Goal: Task Accomplishment & Management: Use online tool/utility

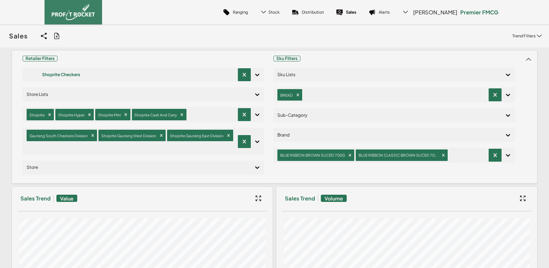
scroll to position [98, 0]
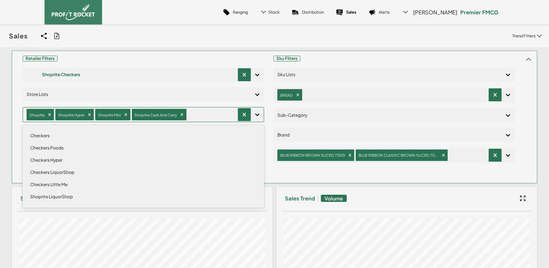
click at [216, 115] on div at bounding box center [211, 115] width 46 height 10
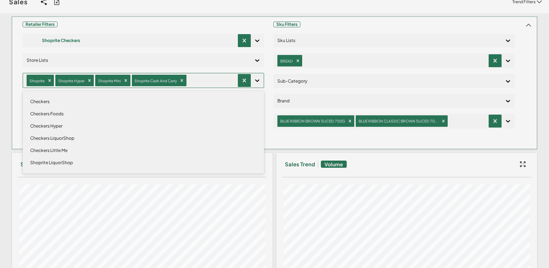
scroll to position [0, 0]
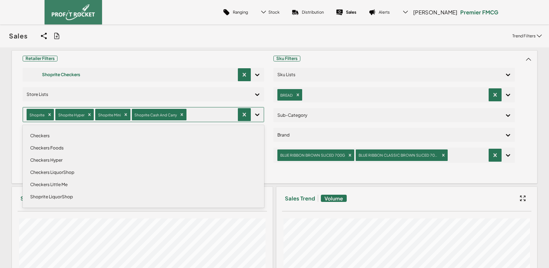
click at [178, 11] on div "Ranging Stock Trend Cover Distribution Sales Alerts [PERSON_NAME] Premier FMCG" at bounding box center [275, 12] width 460 height 24
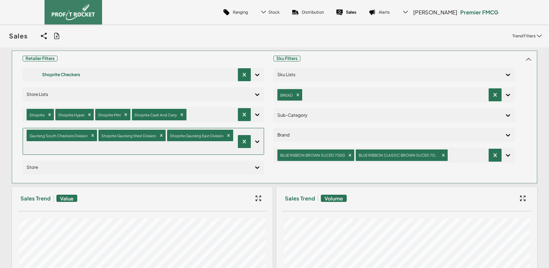
click at [232, 139] on div "Gauteng South Checkers Division Shoprite Gauteng West Division Shoprite [GEOGRA…" at bounding box center [130, 141] width 215 height 26
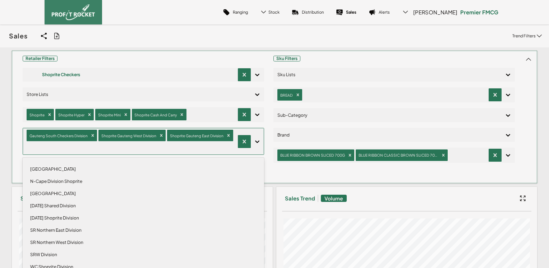
scroll to position [66, 0]
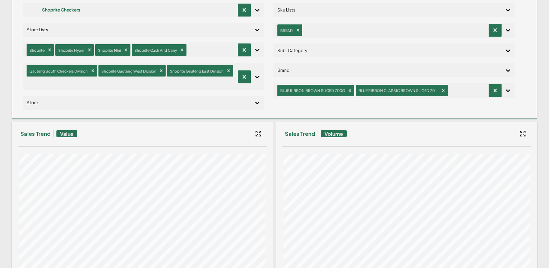
scroll to position [0, 0]
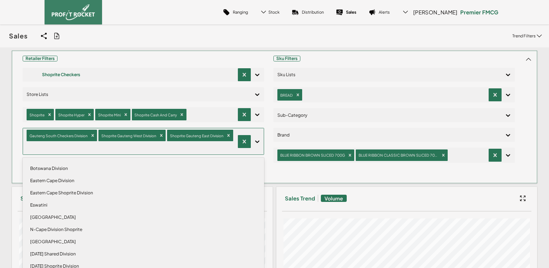
click at [233, 137] on div "Gauteng South Checkers Division Shoprite Gauteng West Division Shoprite [GEOGRA…" at bounding box center [130, 141] width 215 height 26
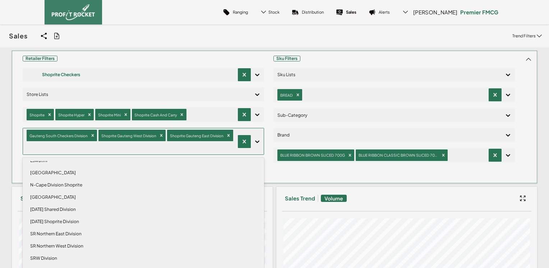
scroll to position [66, 0]
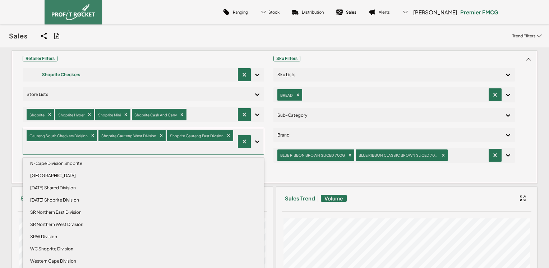
click at [55, 218] on div "SR Northern West Division" at bounding box center [143, 224] width 235 height 12
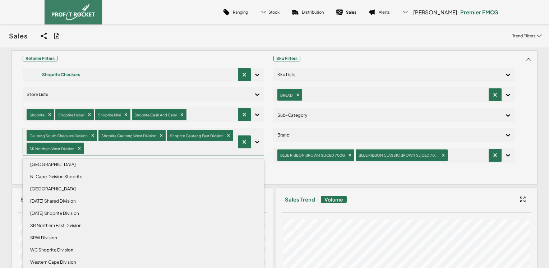
click at [52, 226] on div "SR Northern East Division" at bounding box center [143, 226] width 235 height 12
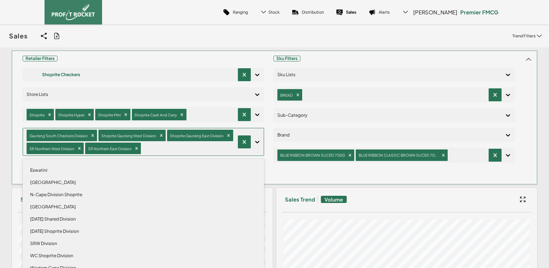
scroll to position [42, 0]
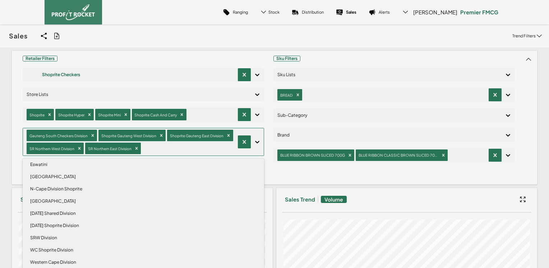
click at [417, 41] on div "Sales Share View We'll email you as well as your recipients a link to the view …" at bounding box center [274, 35] width 549 height 23
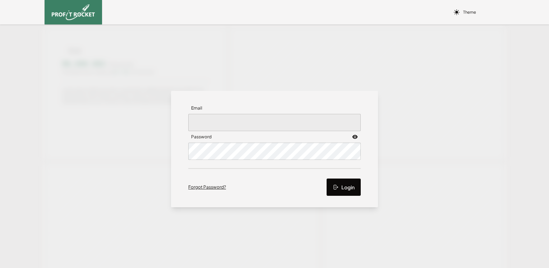
type input "[PERSON_NAME][EMAIL_ADDRESS][PERSON_NAME][DOMAIN_NAME]"
click at [342, 188] on button "Login" at bounding box center [344, 187] width 34 height 17
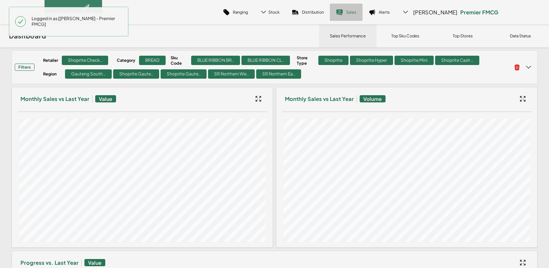
click at [354, 17] on link "Sales" at bounding box center [346, 12] width 33 height 17
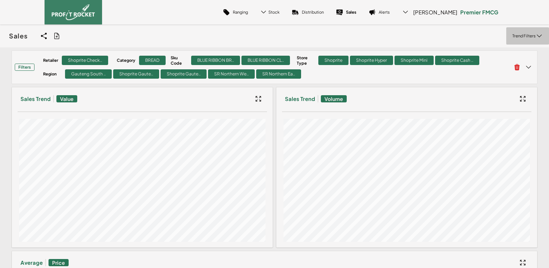
click at [525, 36] on p "Trend Filters" at bounding box center [523, 35] width 23 height 5
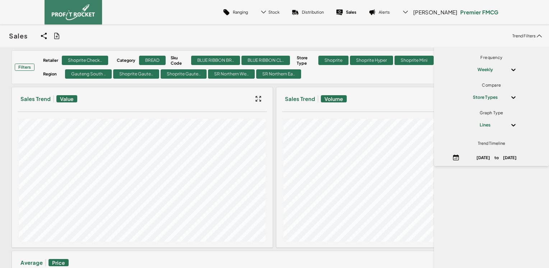
click at [380, 32] on div "Sales Share View We'll email you as well as your recipients a link to the view …" at bounding box center [274, 35] width 549 height 23
click at [342, 79] on span "Filters Retailer Shoprite Check.. Category BREAD Sku Code BLUE RIBBON BR.. BLUE…" at bounding box center [263, 67] width 497 height 27
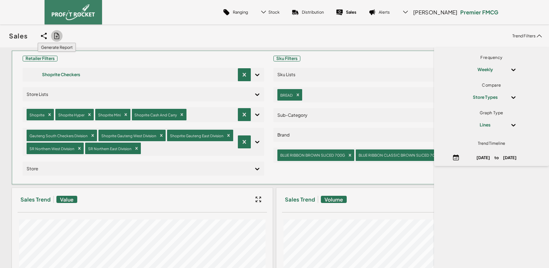
click at [56, 38] on icon at bounding box center [56, 35] width 7 height 7
click at [0, 36] on input "checkbox" at bounding box center [0, 36] width 0 height 0
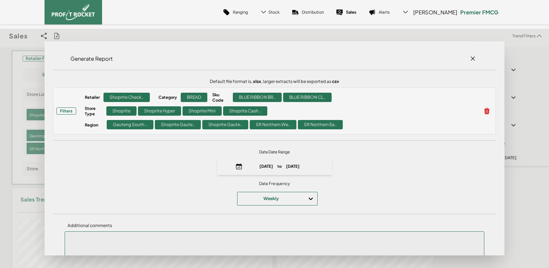
click at [286, 201] on span "Data Frequency Weekly" at bounding box center [274, 193] width 443 height 31
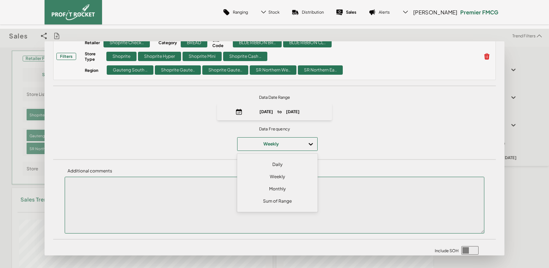
click at [273, 161] on div "Daily" at bounding box center [277, 164] width 74 height 12
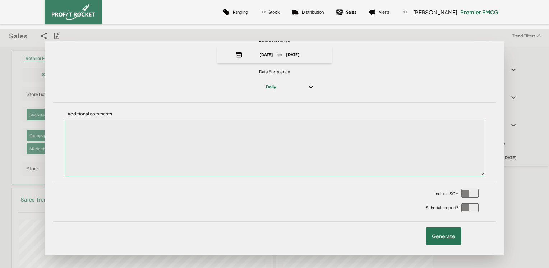
click at [440, 237] on label "Generate" at bounding box center [444, 235] width 36 height 17
click at [0, 36] on input "checkbox" at bounding box center [0, 36] width 0 height 0
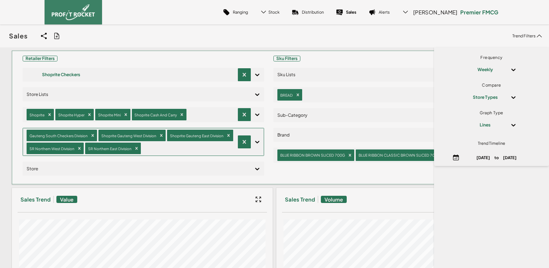
click at [188, 148] on div at bounding box center [188, 148] width 92 height 10
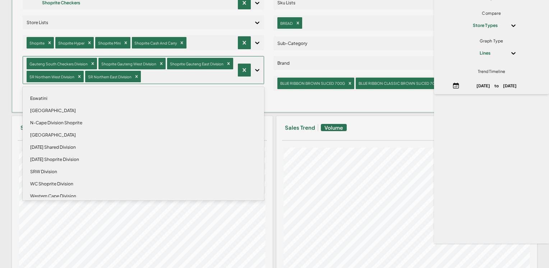
scroll to position [42, 0]
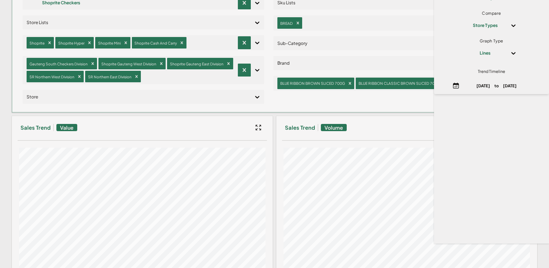
click at [372, 103] on div "Sku Filters Sku Lists BREAD Sub-Category Brand BLUE RIBBON BROWN SLICED 700G BL…" at bounding box center [393, 46] width 241 height 128
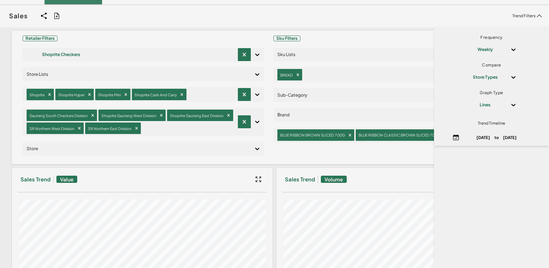
scroll to position [0, 0]
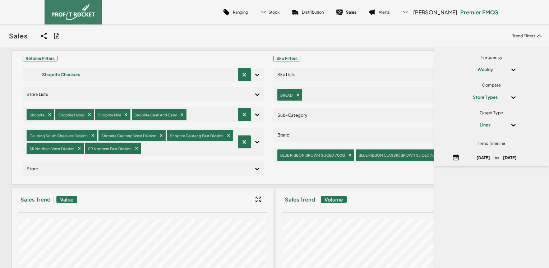
click at [169, 34] on div "Sales Share View We'll email you as well as your recipients a link to the view …" at bounding box center [274, 35] width 549 height 23
click at [536, 35] on icon at bounding box center [539, 35] width 7 height 7
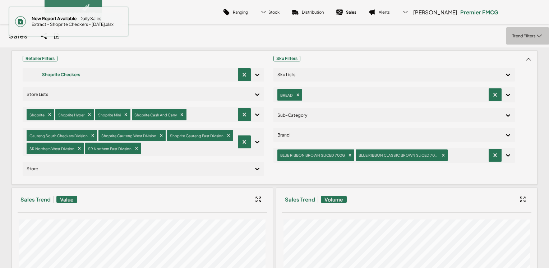
click at [80, 23] on span "New Report Available Daily Sales Extract - Shoprite Checkers - 21 Aug 2025.xlsx" at bounding box center [74, 21] width 96 height 17
click at [254, 30] on div "Sales Share View We'll email you as well as your recipients a link to the view …" at bounding box center [274, 35] width 549 height 23
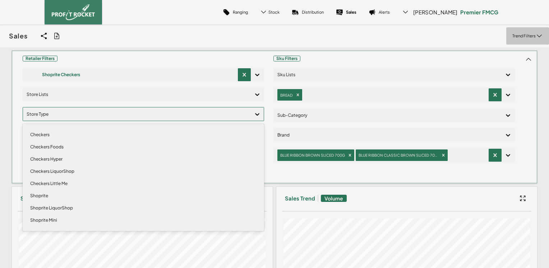
click at [189, 111] on div at bounding box center [137, 114] width 221 height 10
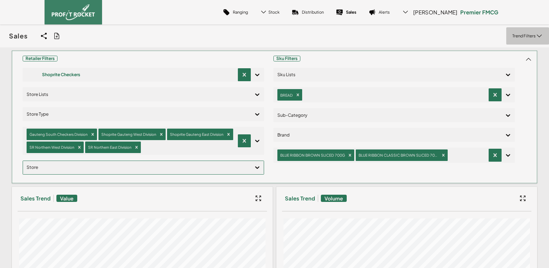
drag, startPoint x: 246, startPoint y: 139, endPoint x: 250, endPoint y: 148, distance: 9.7
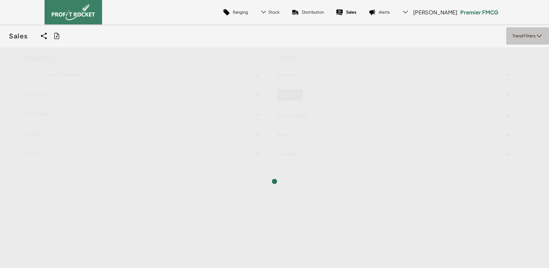
scroll to position [84, 0]
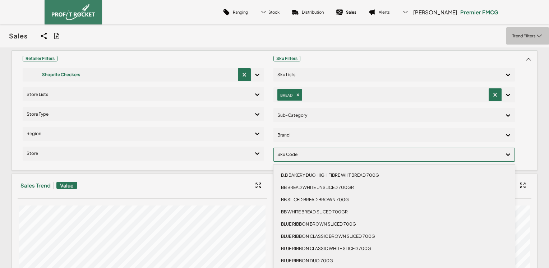
click at [299, 153] on div at bounding box center [387, 154] width 221 height 10
type input "white"
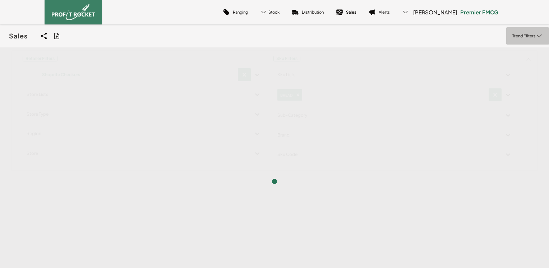
click at [530, 159] on div "Retailer Filters Shoprite Checkers Store Lists Store Type Region Store Sku Filt…" at bounding box center [274, 110] width 526 height 120
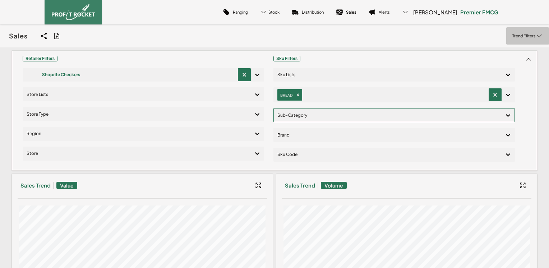
click at [305, 116] on div at bounding box center [387, 115] width 221 height 10
click at [303, 136] on div "CLASSIC BREAD" at bounding box center [394, 136] width 235 height 12
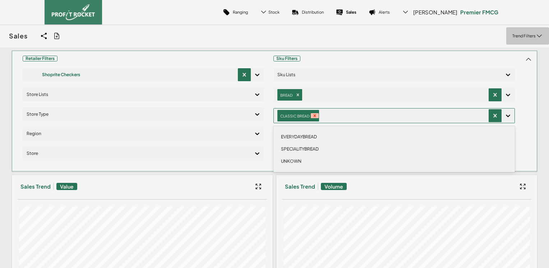
click at [313, 115] on icon "Remove CLASSIC BREAD" at bounding box center [314, 116] width 3 height 3
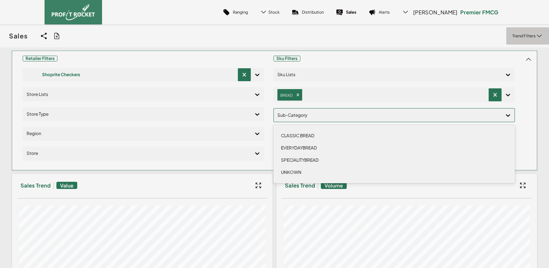
click at [360, 45] on div "Sales Share View We'll email you as well as your recipients a link to the view …" at bounding box center [274, 35] width 549 height 23
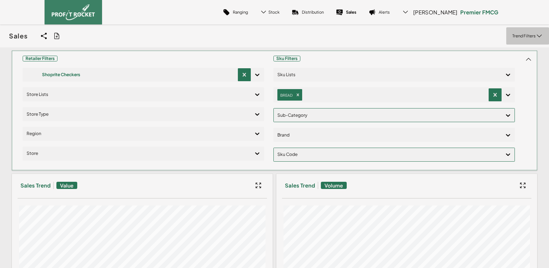
click at [300, 152] on div at bounding box center [387, 154] width 221 height 10
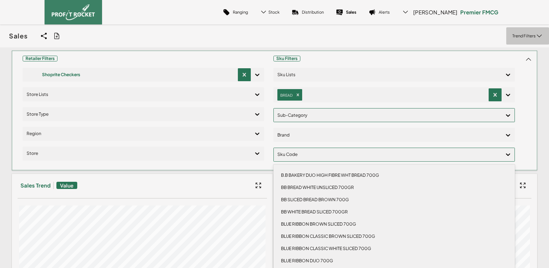
click at [320, 185] on div "BB BREAD WHITE UNSLICED 700GR" at bounding box center [394, 187] width 235 height 12
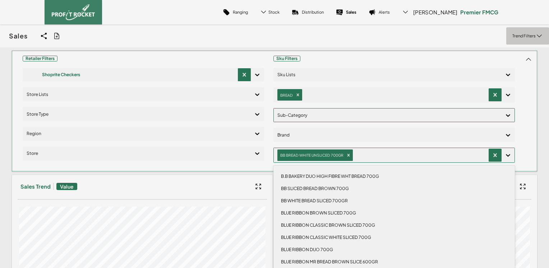
click at [323, 201] on div "BB WHITE BREAD SLICED 700GR" at bounding box center [394, 201] width 235 height 12
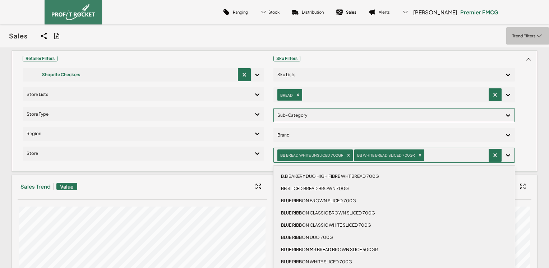
click at [330, 224] on div "BLUE RIBBON CLASSIC WHITE SLICED 700G" at bounding box center [394, 225] width 235 height 12
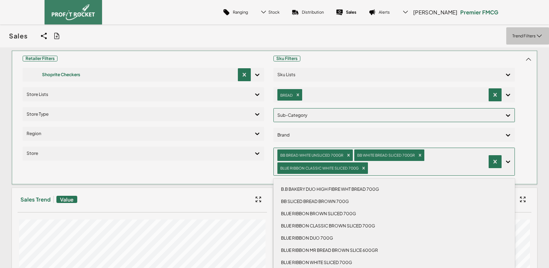
scroll to position [36, 0]
click at [325, 225] on div "BLUE RIBBON WHITE SLICED 700G" at bounding box center [394, 227] width 235 height 12
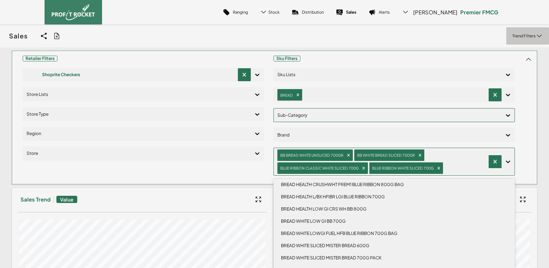
scroll to position [180, 0]
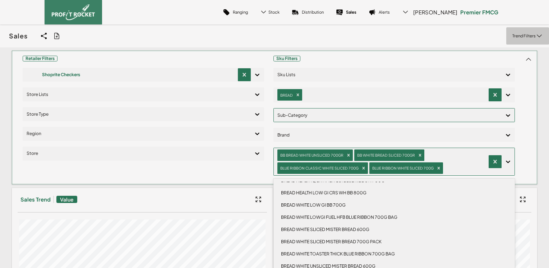
click at [319, 232] on div "BREAD WHITE SLICED MISTER BREAD 600G" at bounding box center [394, 229] width 235 height 12
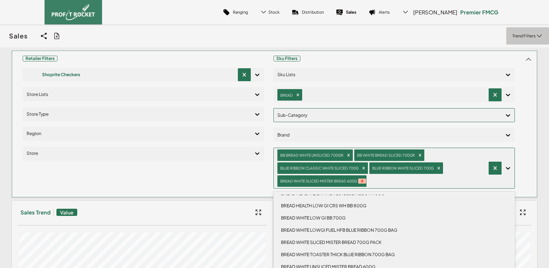
click at [360, 180] on icon "Remove BREAD WHITE SLICED MISTER BREAD 600G" at bounding box center [362, 181] width 5 height 5
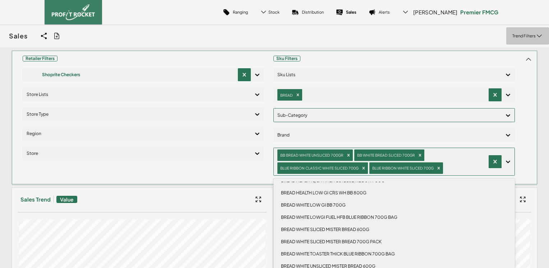
scroll to position [194, 0]
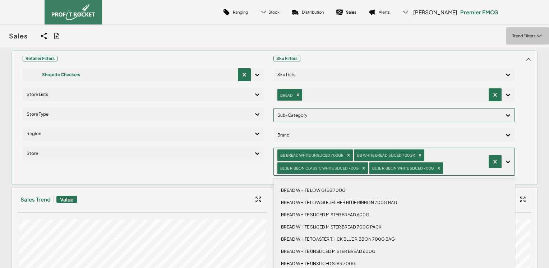
click at [339, 225] on div "BREAD WHITE SLICED MISTER BREAD 700G PACK" at bounding box center [394, 227] width 235 height 12
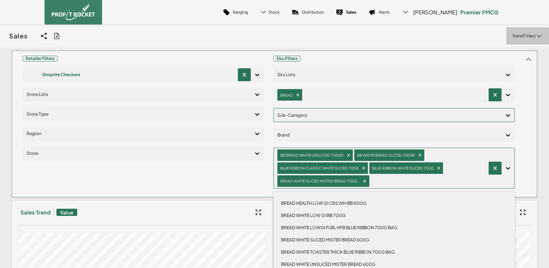
scroll to position [183, 0]
click at [335, 251] on div "BREAD WHITE TOASTER THICK BLUE RIBBON 700G BAG" at bounding box center [394, 252] width 235 height 12
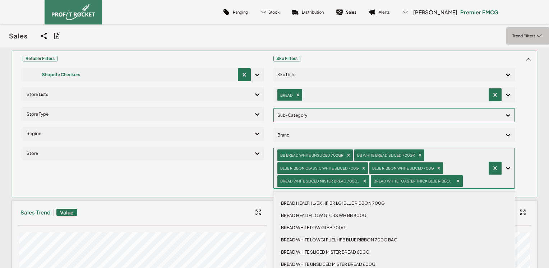
scroll to position [170, 0]
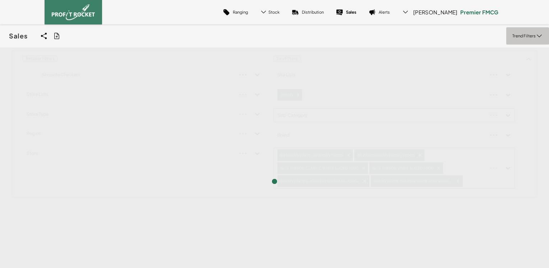
click at [532, 169] on div "Retailer Filters Shoprite Checkers Store Lists Store Type Region Store Sku Filt…" at bounding box center [274, 181] width 549 height 268
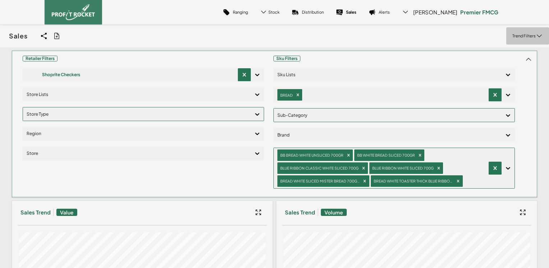
click at [55, 113] on div at bounding box center [137, 114] width 221 height 10
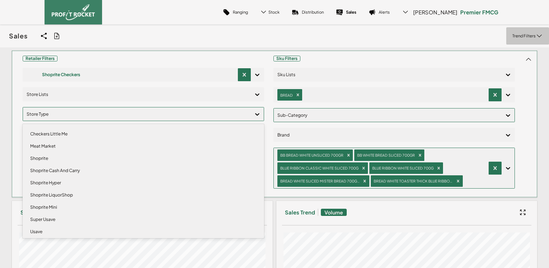
scroll to position [66, 0]
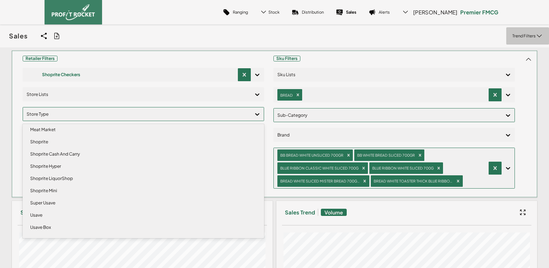
click at [57, 153] on div "Shoprite Cash And Carry" at bounding box center [143, 154] width 235 height 12
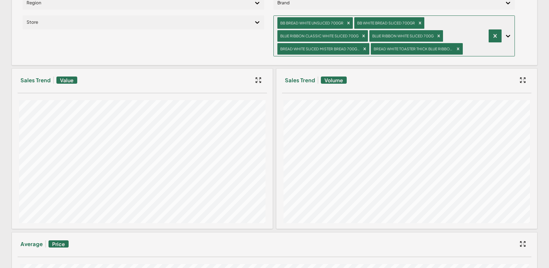
scroll to position [0, 0]
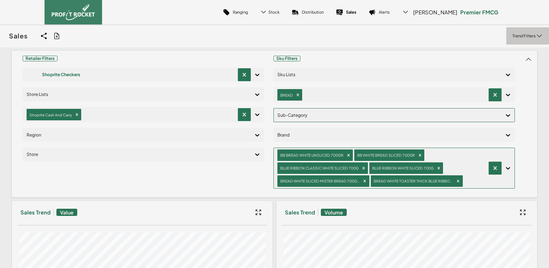
click at [517, 37] on p "Trend Filters" at bounding box center [523, 35] width 23 height 5
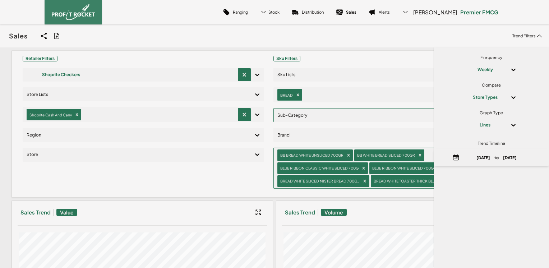
click at [361, 37] on div "Sales Share View We'll email you as well as your recipients a link to the view …" at bounding box center [274, 35] width 549 height 23
click at [59, 34] on icon at bounding box center [56, 35] width 7 height 7
click at [0, 36] on input "checkbox" at bounding box center [0, 36] width 0 height 0
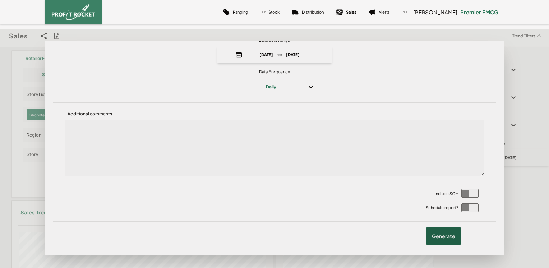
click at [437, 234] on label "Generate" at bounding box center [444, 235] width 36 height 17
click at [0, 36] on input "checkbox" at bounding box center [0, 36] width 0 height 0
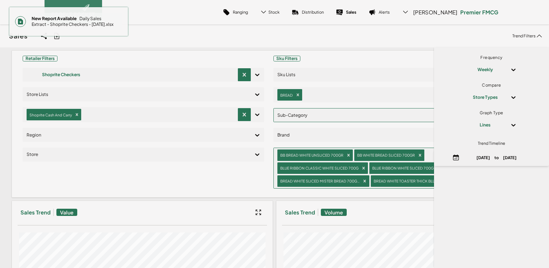
click at [80, 19] on span "New Report Available Daily Sales Extract - Shoprite Checkers - 21 Aug 2025.xlsx" at bounding box center [74, 21] width 96 height 17
